Goal: Task Accomplishment & Management: Complete application form

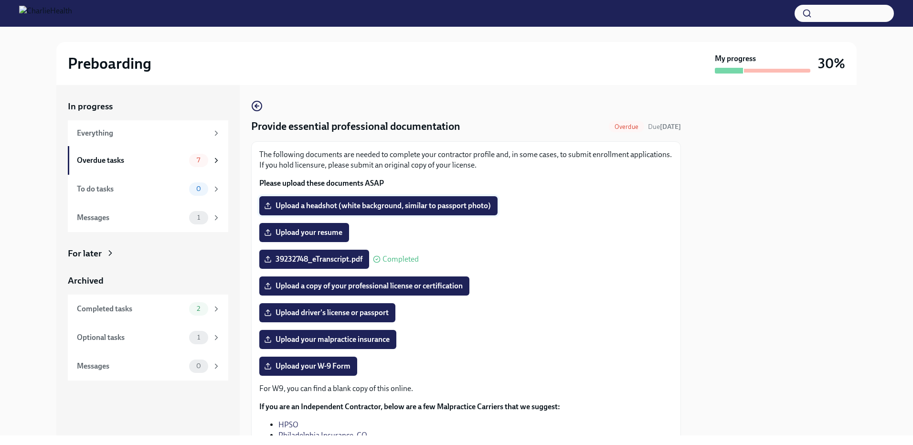
click at [352, 208] on span "Upload a headshot (white background, similar to passport photo)" at bounding box center [378, 206] width 225 height 10
click at [0, 0] on input "Upload a headshot (white background, similar to passport photo)" at bounding box center [0, 0] width 0 height 0
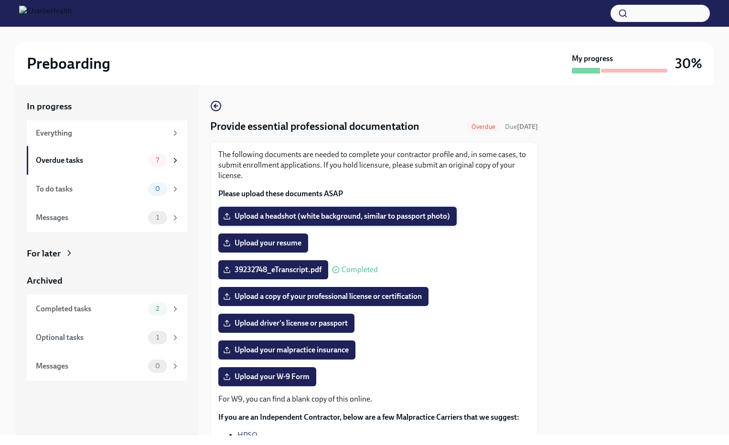
click at [366, 214] on span "Upload a headshot (white background, similar to passport photo)" at bounding box center [337, 217] width 225 height 10
click at [0, 0] on input "Upload a headshot (white background, similar to passport photo)" at bounding box center [0, 0] width 0 height 0
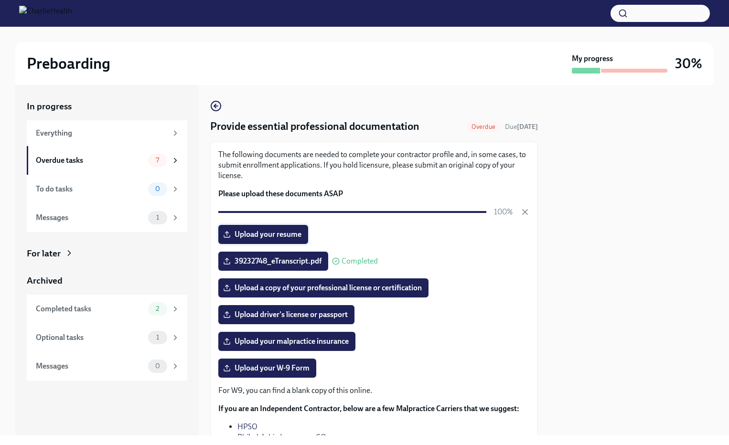
click at [271, 232] on span "Upload your resume" at bounding box center [263, 235] width 76 height 10
click at [0, 0] on input "Upload your resume" at bounding box center [0, 0] width 0 height 0
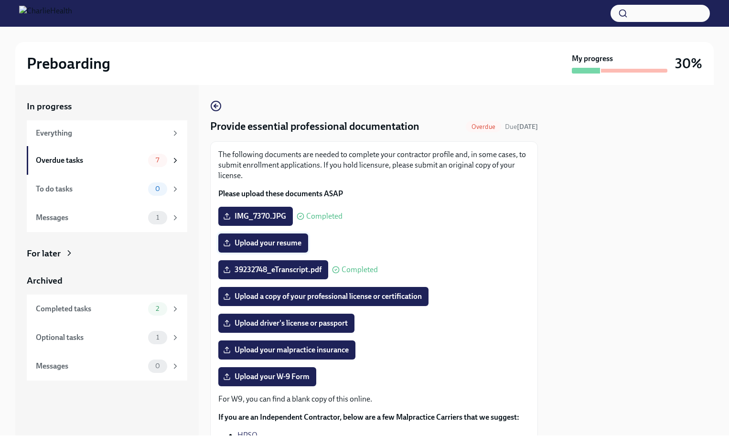
click at [269, 243] on span "Upload your resume" at bounding box center [263, 243] width 76 height 10
click at [0, 0] on input "Upload your resume" at bounding box center [0, 0] width 0 height 0
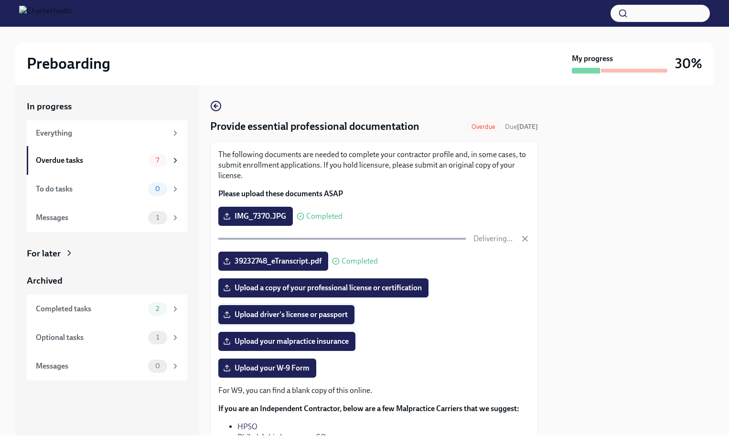
click at [305, 314] on span "Upload driver's license or passport" at bounding box center [286, 315] width 123 height 10
click at [0, 0] on input "Upload driver's license or passport" at bounding box center [0, 0] width 0 height 0
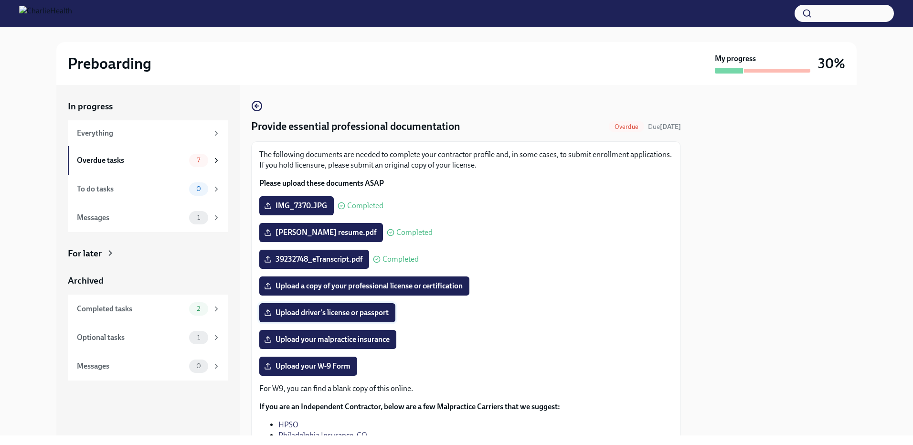
click at [330, 306] on label "Upload driver's license or passport" at bounding box center [327, 312] width 136 height 19
click at [0, 0] on input "Upload driver's license or passport" at bounding box center [0, 0] width 0 height 0
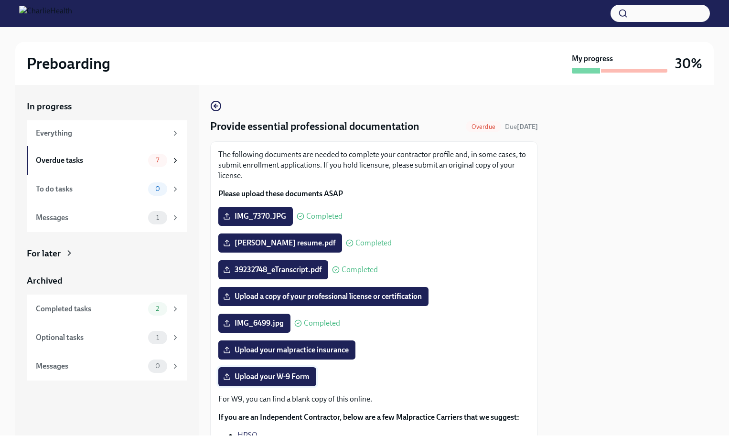
click at [289, 375] on span "Upload your W-9 Form" at bounding box center [267, 377] width 85 height 10
click at [0, 0] on input "Upload your W-9 Form" at bounding box center [0, 0] width 0 height 0
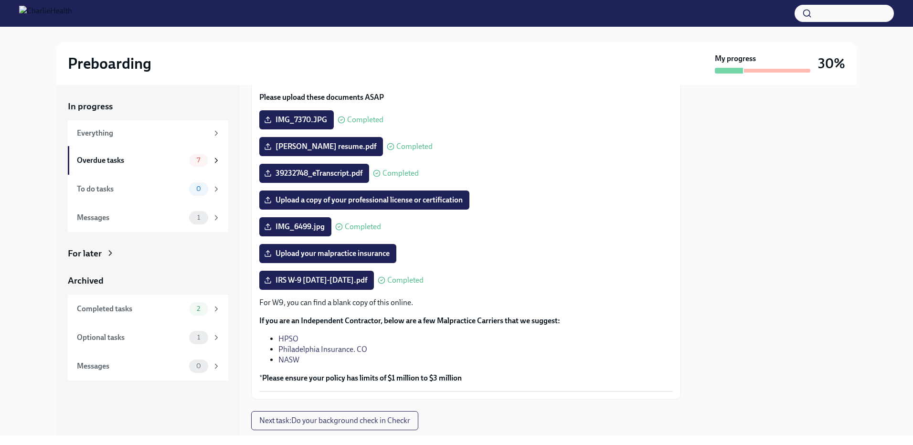
scroll to position [111, 0]
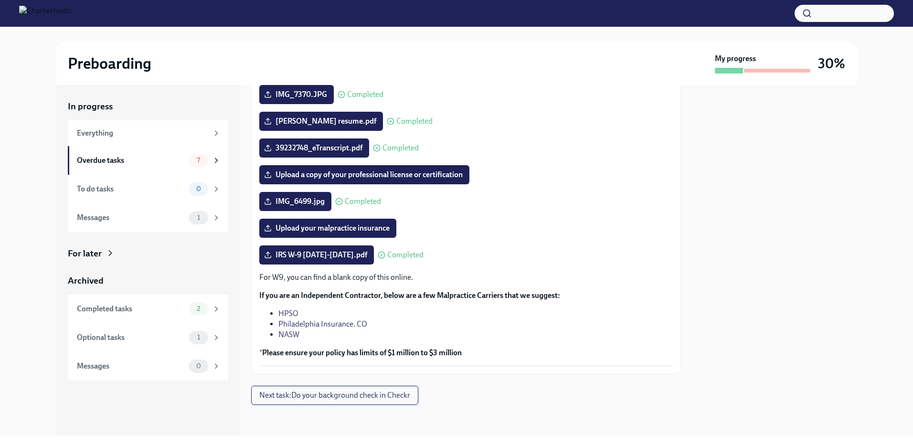
click at [325, 397] on span "Next task : Do your background check in Checkr" at bounding box center [334, 396] width 151 height 10
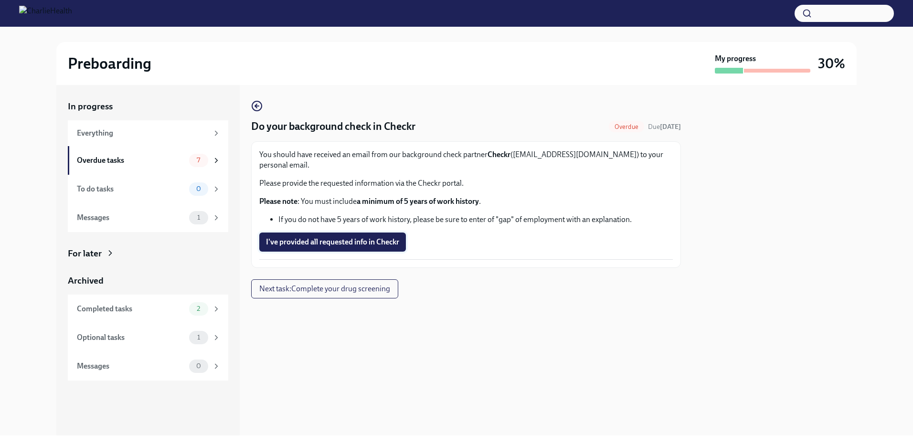
click at [328, 237] on button "I've provided all requested info in Checkr" at bounding box center [332, 242] width 147 height 19
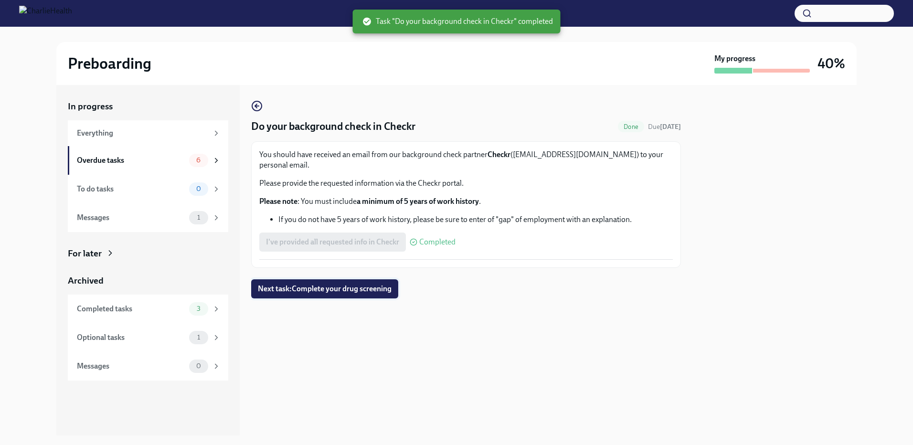
click at [313, 284] on span "Next task : Complete your drug screening" at bounding box center [325, 289] width 134 height 10
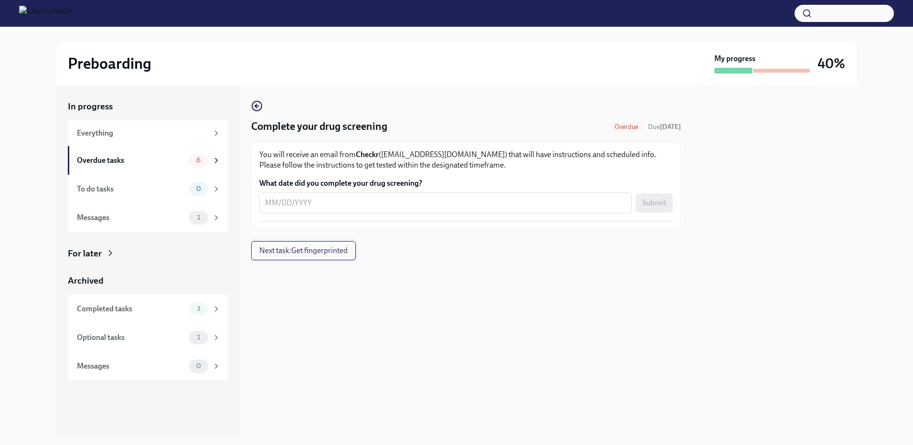
click at [324, 252] on span "Next task : Get fingerprinted" at bounding box center [303, 251] width 88 height 10
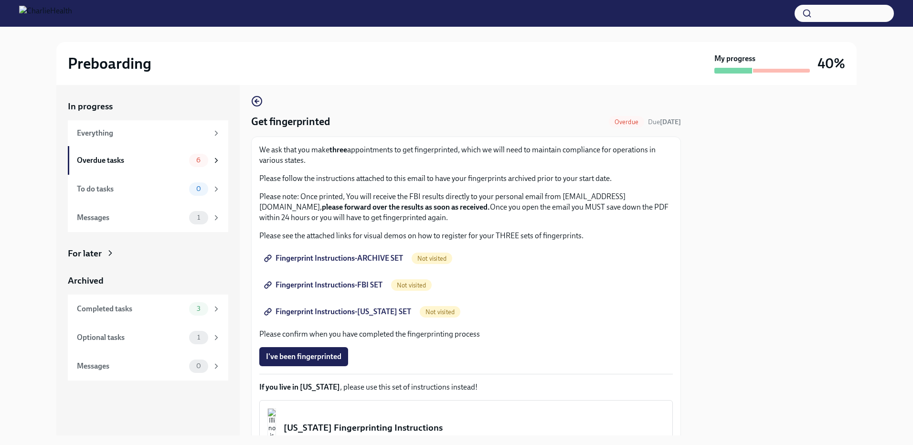
scroll to position [4, 0]
click at [317, 351] on button "I've been fingerprinted" at bounding box center [303, 357] width 89 height 19
click at [312, 258] on span "Fingerprint Instructions-ARCHIVE SET" at bounding box center [334, 260] width 137 height 10
click at [346, 287] on span "Fingerprint Instructions-FBI SET" at bounding box center [324, 286] width 117 height 10
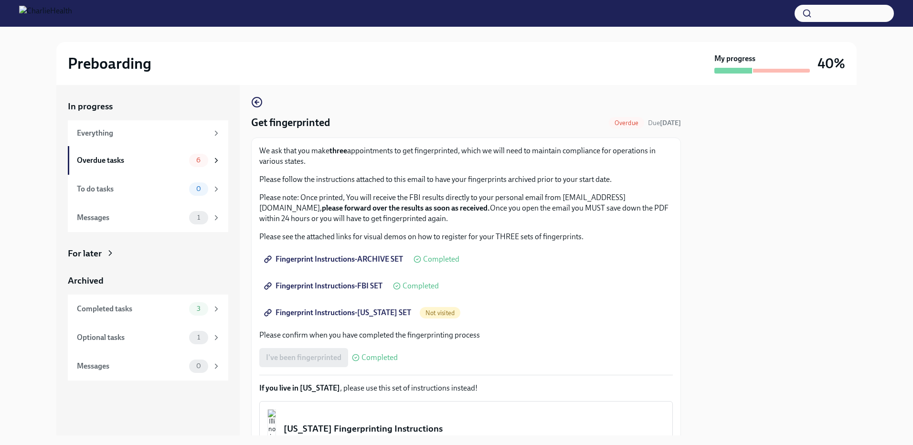
click at [317, 308] on span "Fingerprint Instructions-[US_STATE] SET" at bounding box center [338, 313] width 145 height 10
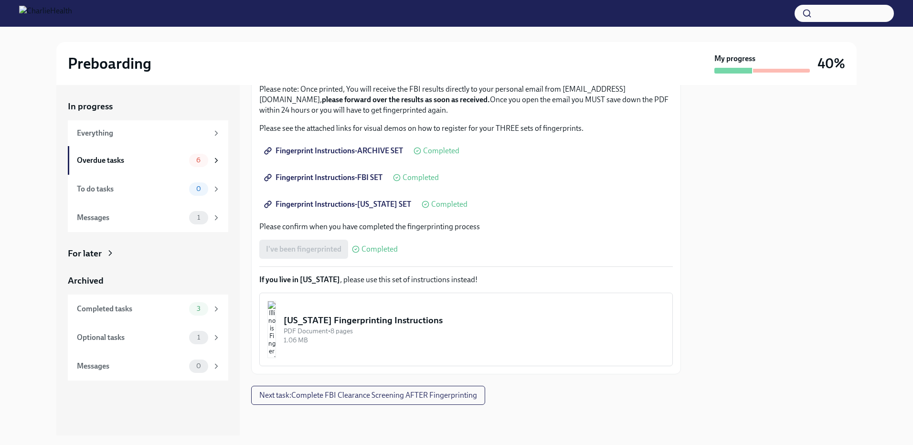
scroll to position [96, 0]
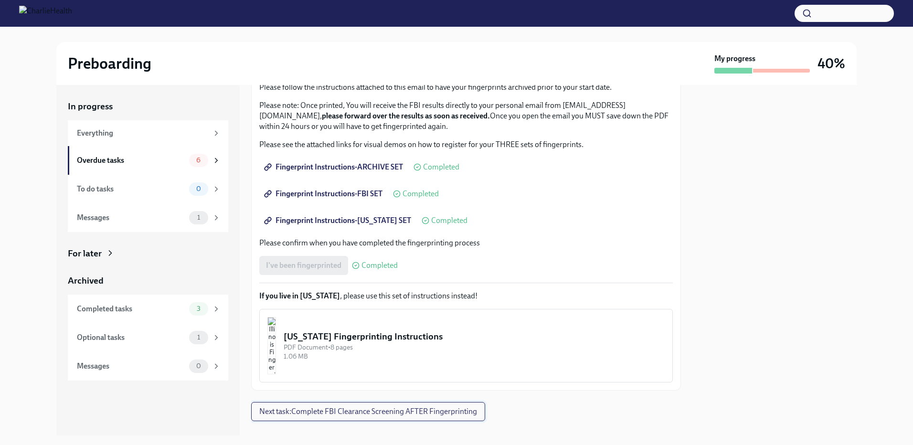
click at [348, 409] on span "Next task : Complete FBI Clearance Screening AFTER Fingerprinting" at bounding box center [368, 412] width 218 height 10
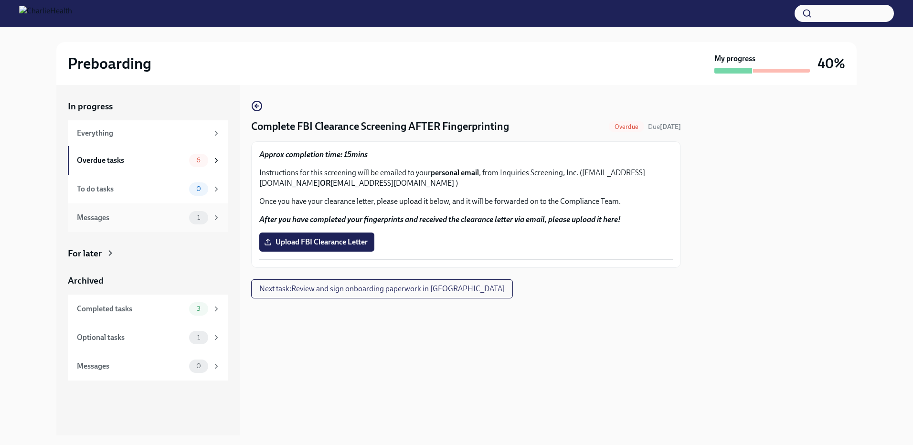
click at [93, 218] on div "Messages" at bounding box center [131, 218] width 108 height 11
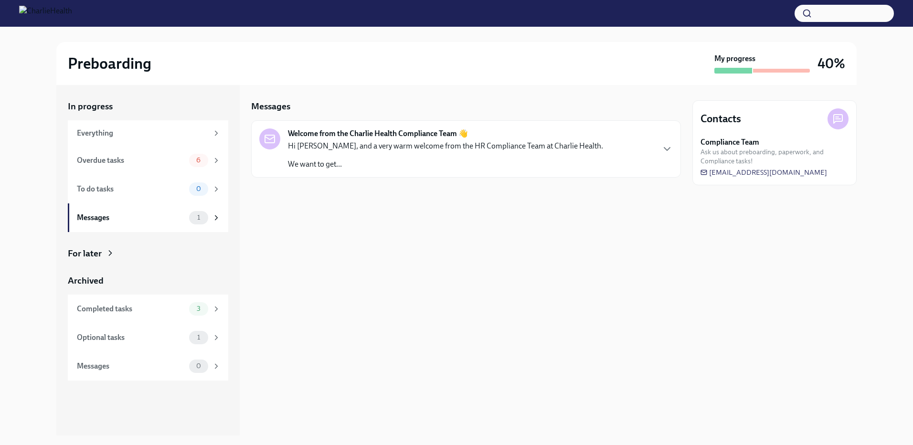
click at [312, 147] on p "Hi [PERSON_NAME], and a very warm welcome from the HR Compliance Team at Charli…" at bounding box center [445, 146] width 315 height 11
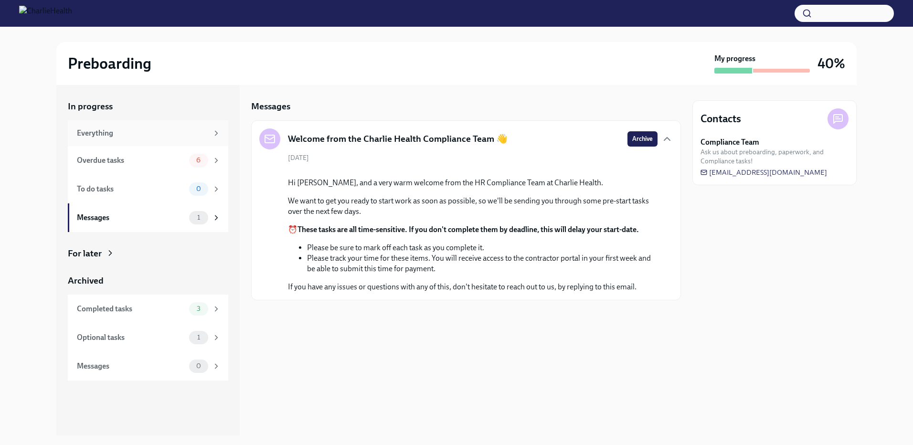
click at [125, 134] on div "Everything" at bounding box center [142, 133] width 131 height 11
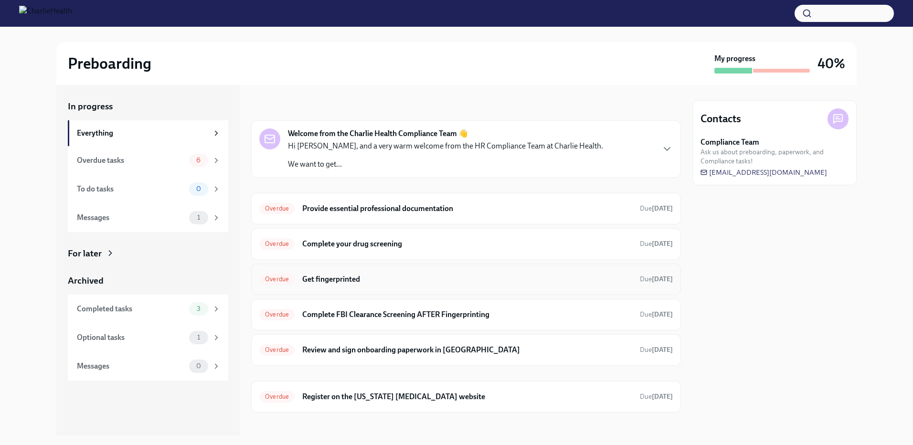
click at [345, 276] on h6 "Get fingerprinted" at bounding box center [467, 279] width 330 height 11
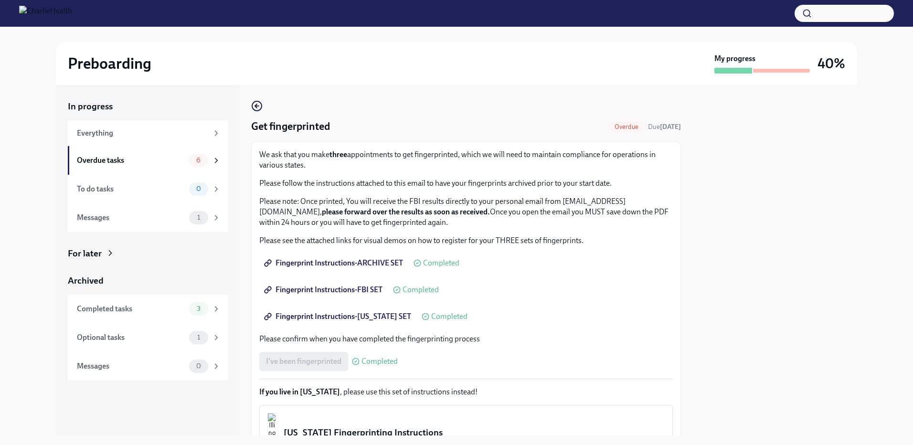
click at [377, 261] on span "Fingerprint Instructions-ARCHIVE SET" at bounding box center [334, 263] width 137 height 10
click at [132, 161] on div "Overdue tasks" at bounding box center [131, 160] width 108 height 11
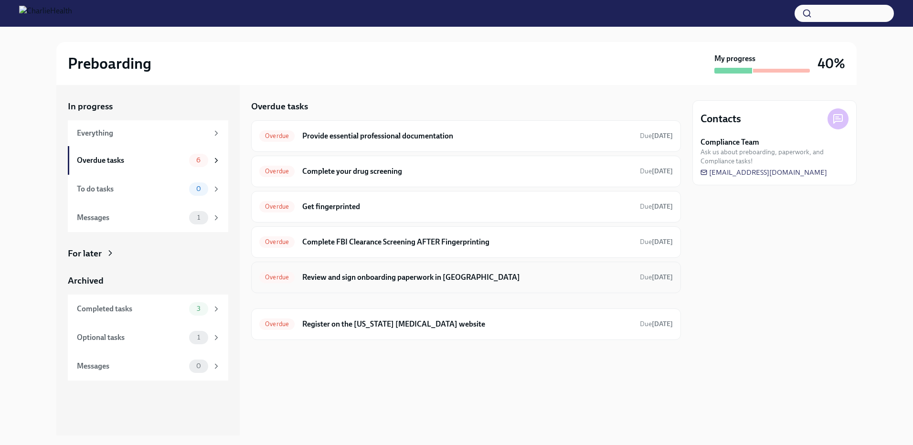
click at [414, 278] on h6 "Review and sign onboarding paperwork in [GEOGRAPHIC_DATA]" at bounding box center [467, 277] width 330 height 11
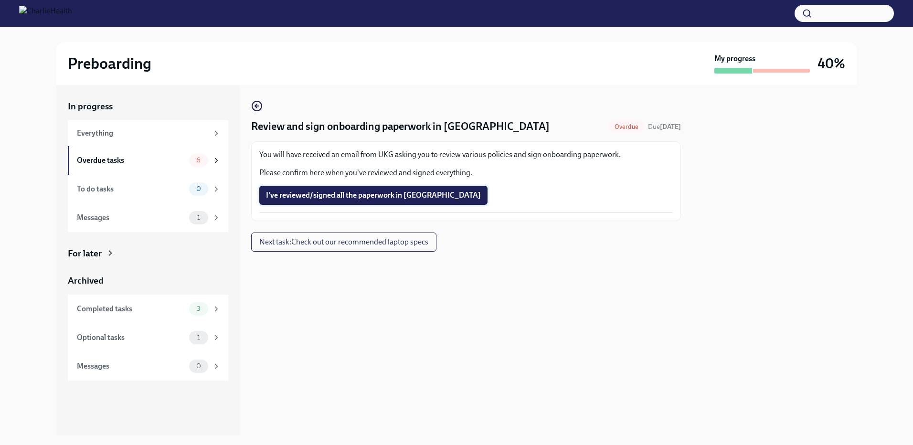
click at [355, 188] on button "I've reviewed/signed all the paperwork in [GEOGRAPHIC_DATA]" at bounding box center [373, 195] width 228 height 19
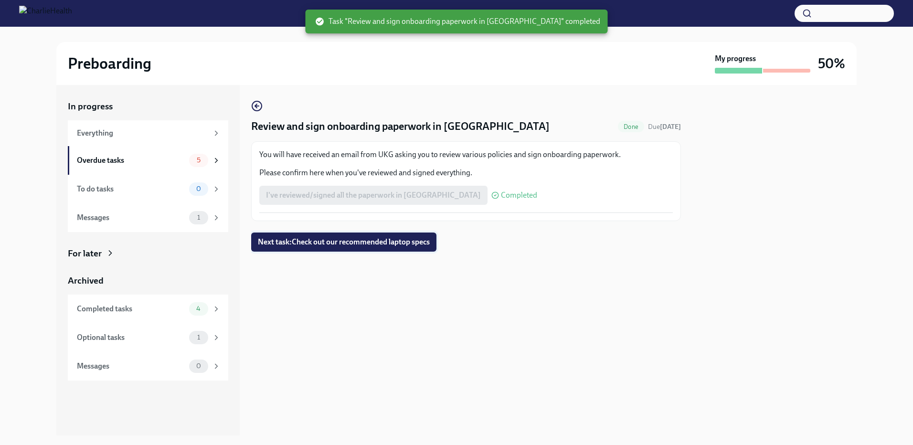
click at [290, 246] on span "Next task : Check out our recommended laptop specs" at bounding box center [344, 242] width 172 height 10
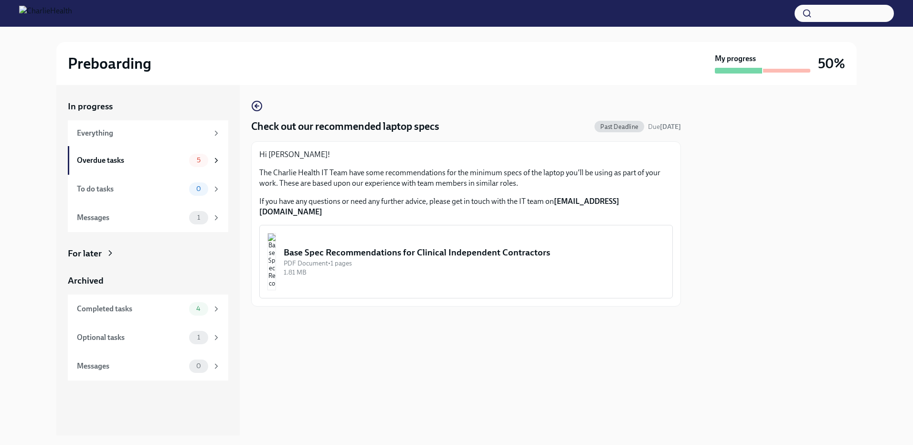
click at [477, 259] on div "PDF Document • 1 pages" at bounding box center [474, 263] width 381 height 9
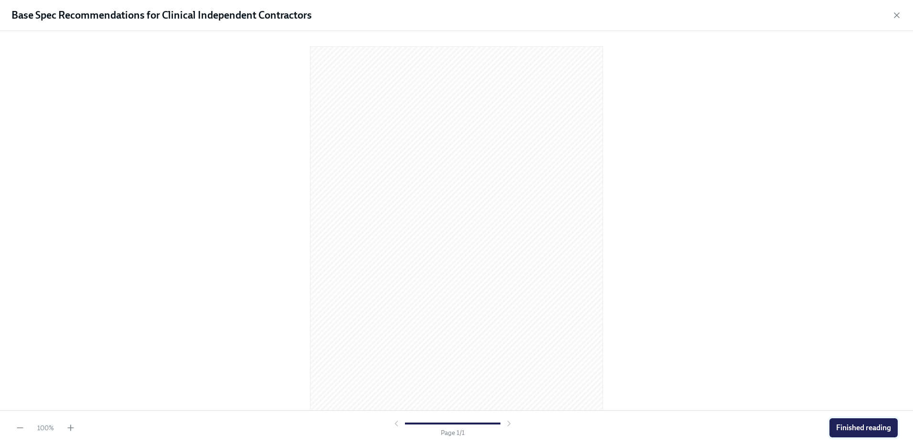
click at [845, 433] on button "Finished reading" at bounding box center [864, 427] width 68 height 19
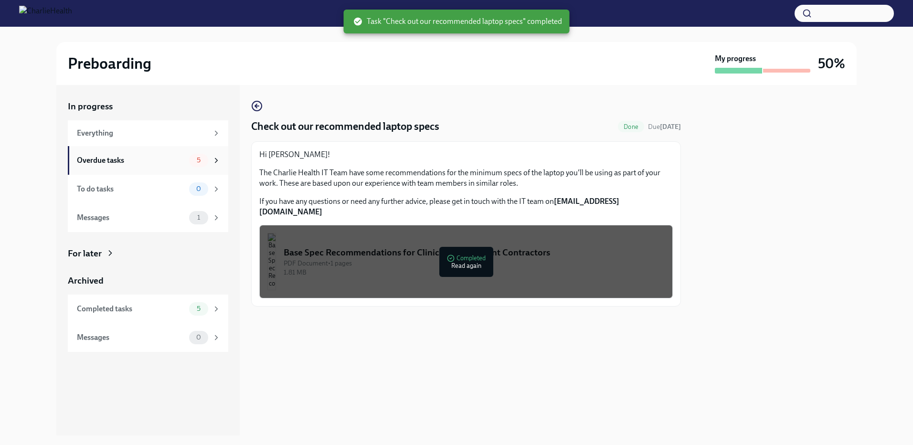
click at [160, 163] on div "Overdue tasks" at bounding box center [131, 160] width 108 height 11
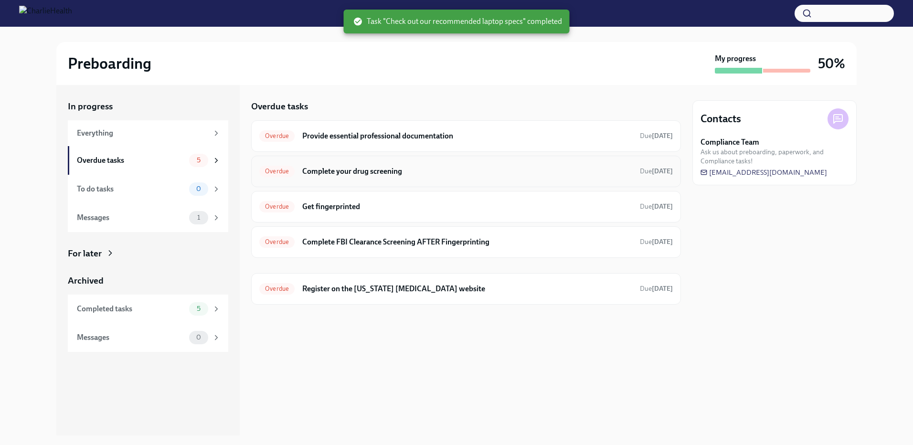
click at [354, 174] on h6 "Complete your drug screening" at bounding box center [467, 171] width 330 height 11
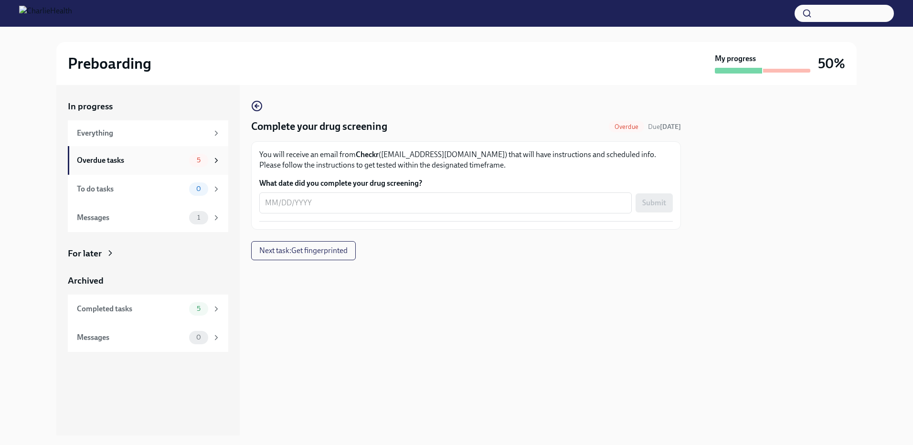
click at [145, 163] on div "Overdue tasks" at bounding box center [131, 160] width 108 height 11
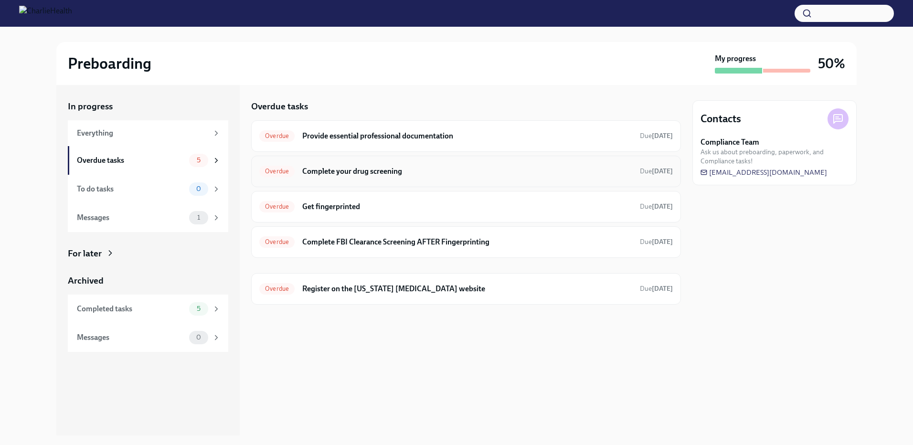
click at [347, 172] on h6 "Complete your drug screening" at bounding box center [467, 171] width 330 height 11
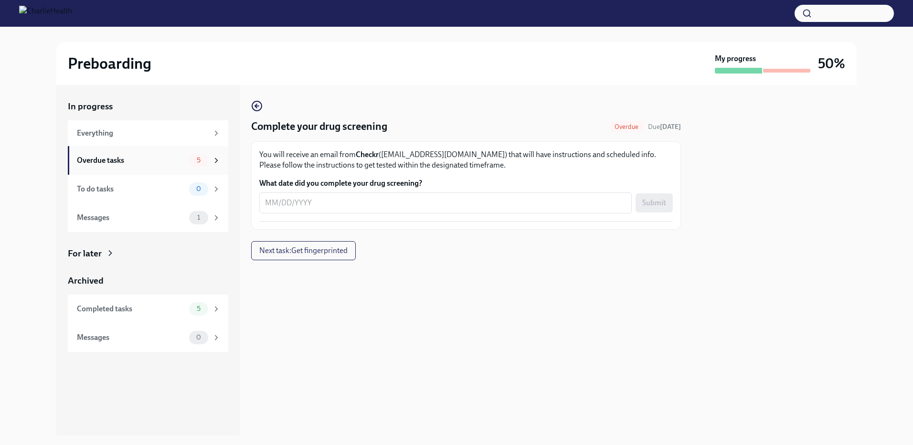
click at [149, 165] on div "Overdue tasks" at bounding box center [131, 160] width 108 height 11
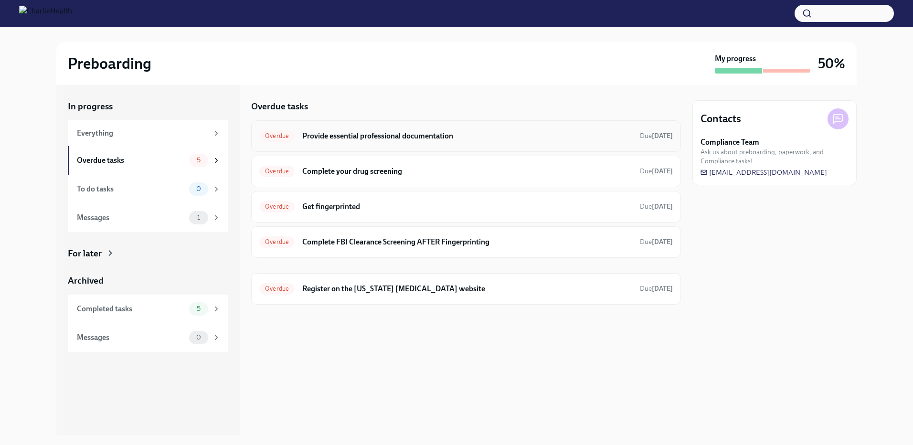
click at [323, 135] on h6 "Provide essential professional documentation" at bounding box center [467, 136] width 330 height 11
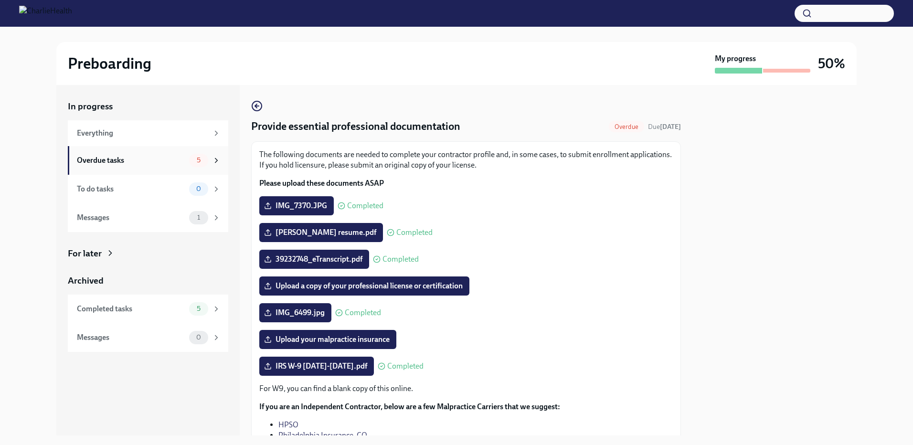
click at [116, 160] on div "Overdue tasks" at bounding box center [131, 160] width 108 height 11
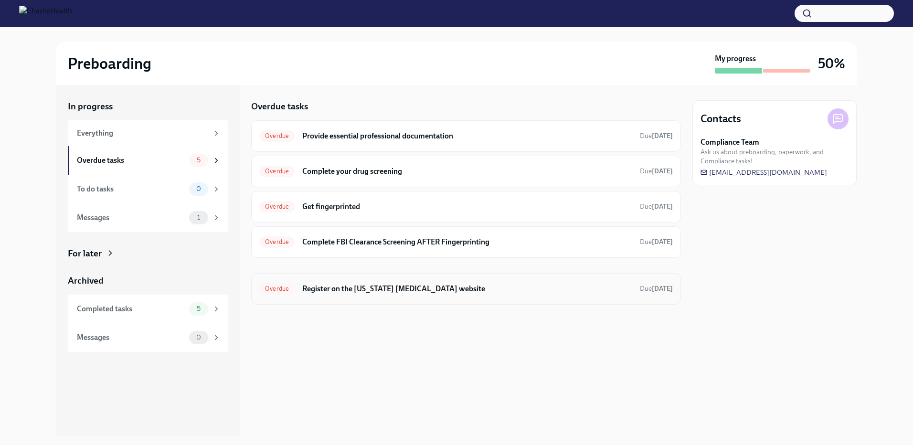
click at [346, 287] on h6 "Register on the [US_STATE] [MEDICAL_DATA] website" at bounding box center [467, 289] width 330 height 11
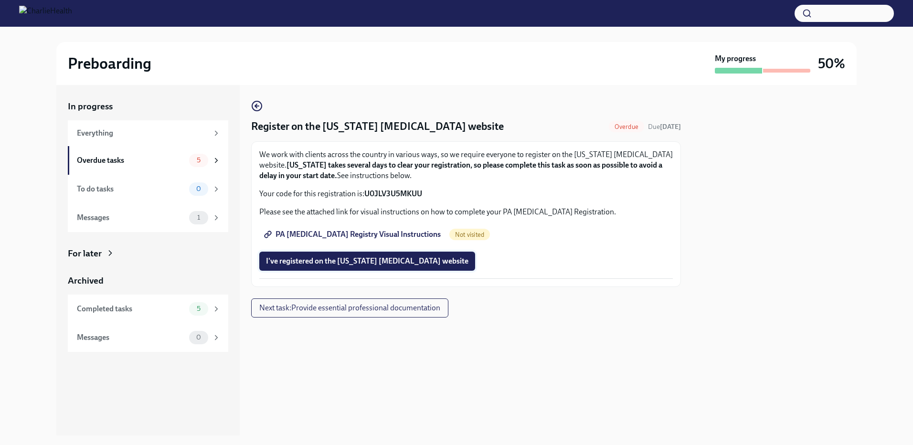
click at [333, 258] on span "I've registered on the [US_STATE] [MEDICAL_DATA] website" at bounding box center [367, 262] width 203 height 10
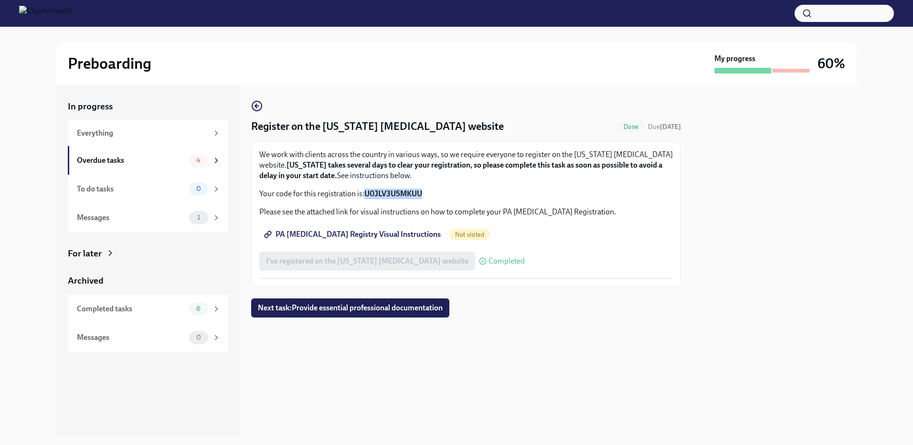
drag, startPoint x: 425, startPoint y: 193, endPoint x: 366, endPoint y: 193, distance: 59.2
click at [366, 193] on p "Your code for this registration is: U0JLV3U5MKUU" at bounding box center [466, 194] width 414 height 11
copy strong "U0JLV3U5MKUU"
click at [381, 229] on link "PA [MEDICAL_DATA] Registry Visual Instructions" at bounding box center [353, 234] width 188 height 19
click at [344, 312] on span "Next task : Provide essential professional documentation" at bounding box center [350, 308] width 185 height 10
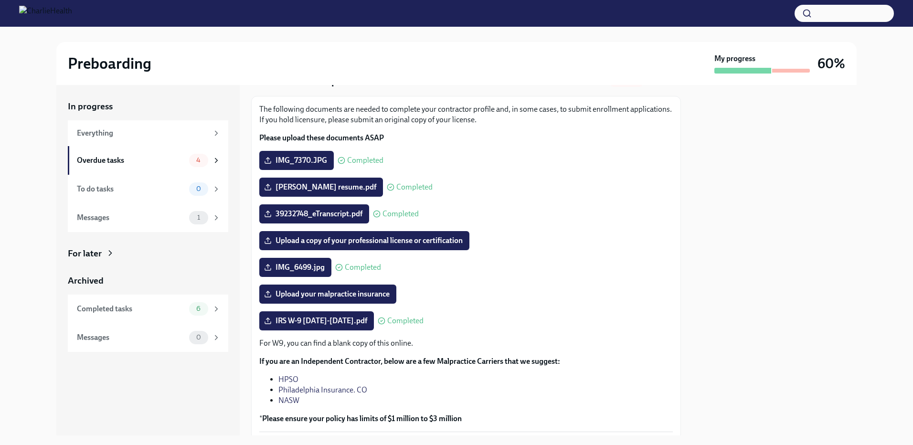
scroll to position [111, 0]
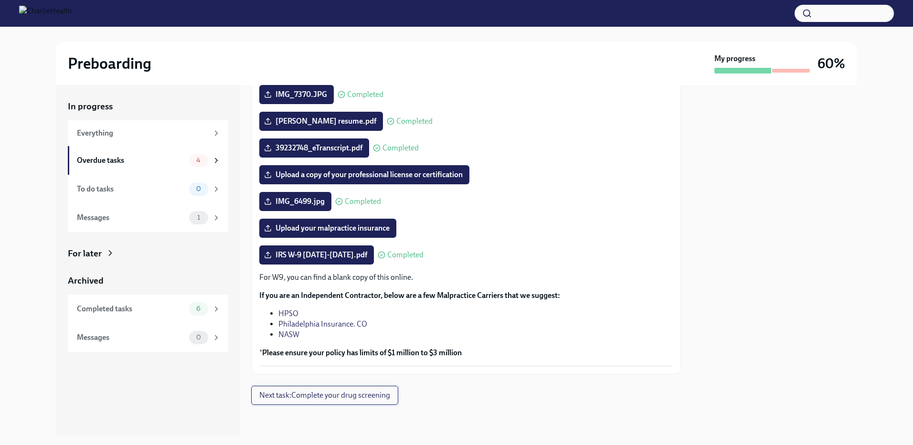
click at [334, 397] on span "Next task : Complete your drug screening" at bounding box center [324, 396] width 131 height 10
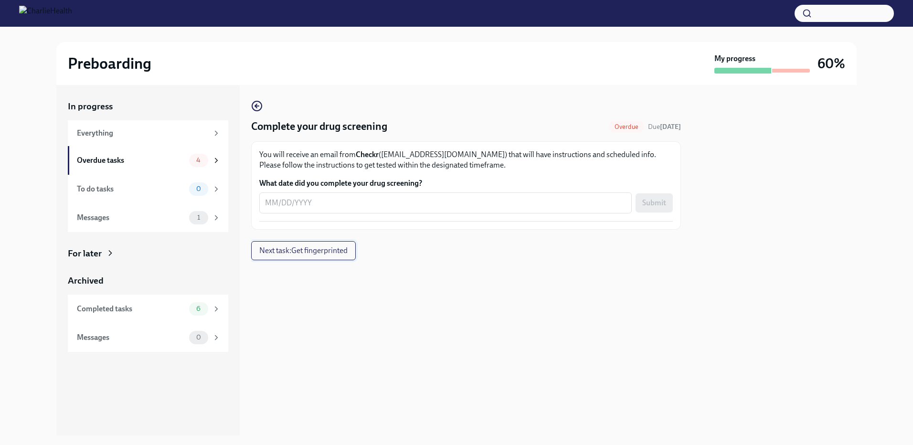
click at [336, 250] on span "Next task : Get fingerprinted" at bounding box center [303, 251] width 88 height 10
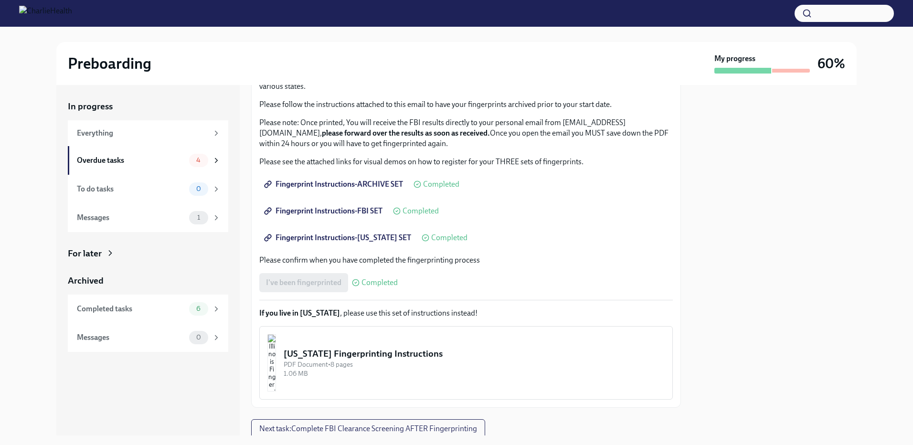
scroll to position [112, 0]
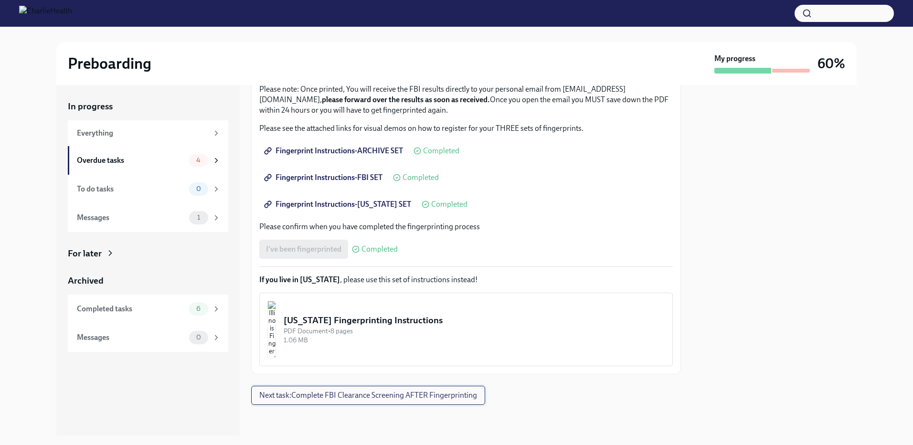
click at [410, 399] on span "Next task : Complete FBI Clearance Screening AFTER Fingerprinting" at bounding box center [368, 396] width 218 height 10
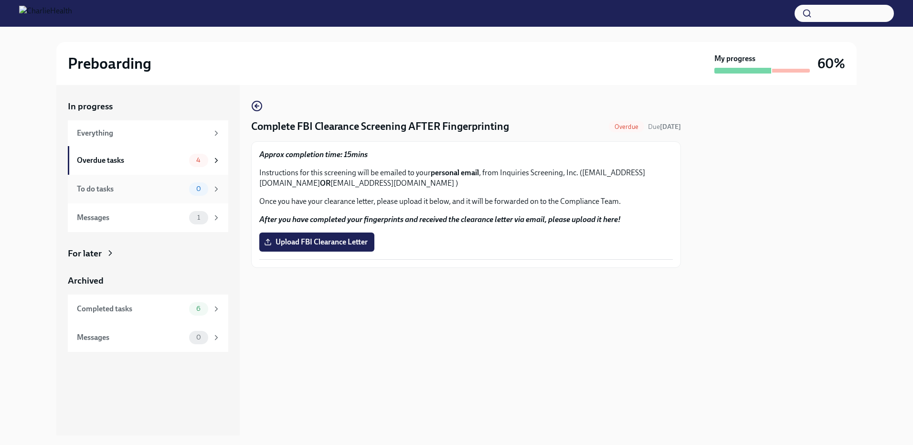
click at [114, 188] on div "To do tasks" at bounding box center [131, 189] width 108 height 11
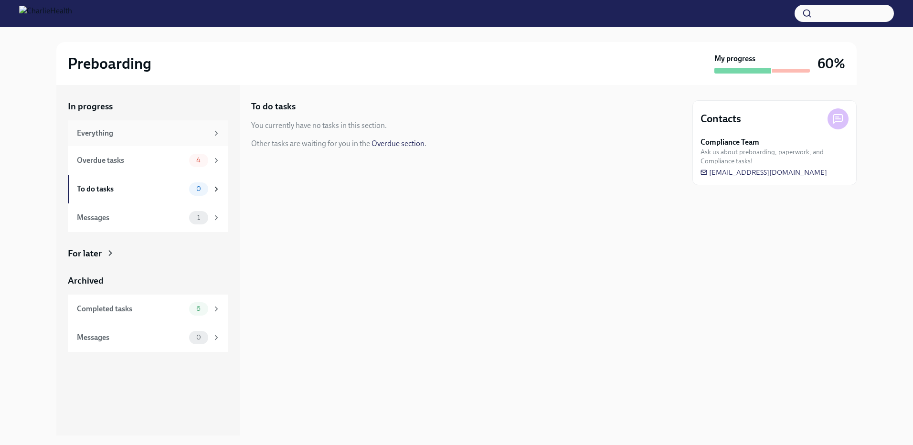
click at [104, 129] on div "Everything" at bounding box center [142, 133] width 131 height 11
